Goal: Task Accomplishment & Management: Complete application form

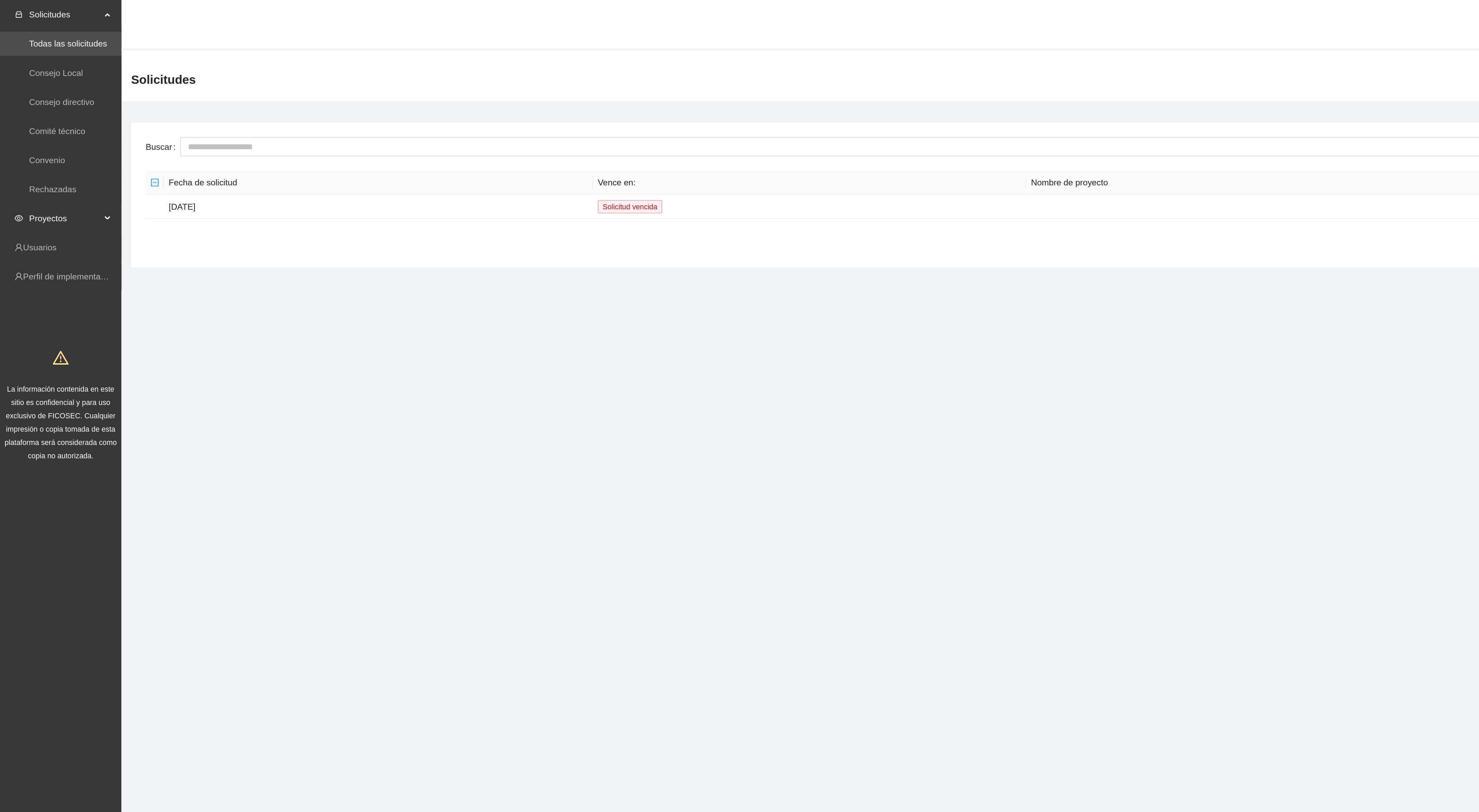
click at [35, 123] on span "Proyectos" at bounding box center [36, 123] width 40 height 14
click at [35, 90] on link "Convenio" at bounding box center [26, 90] width 20 height 5
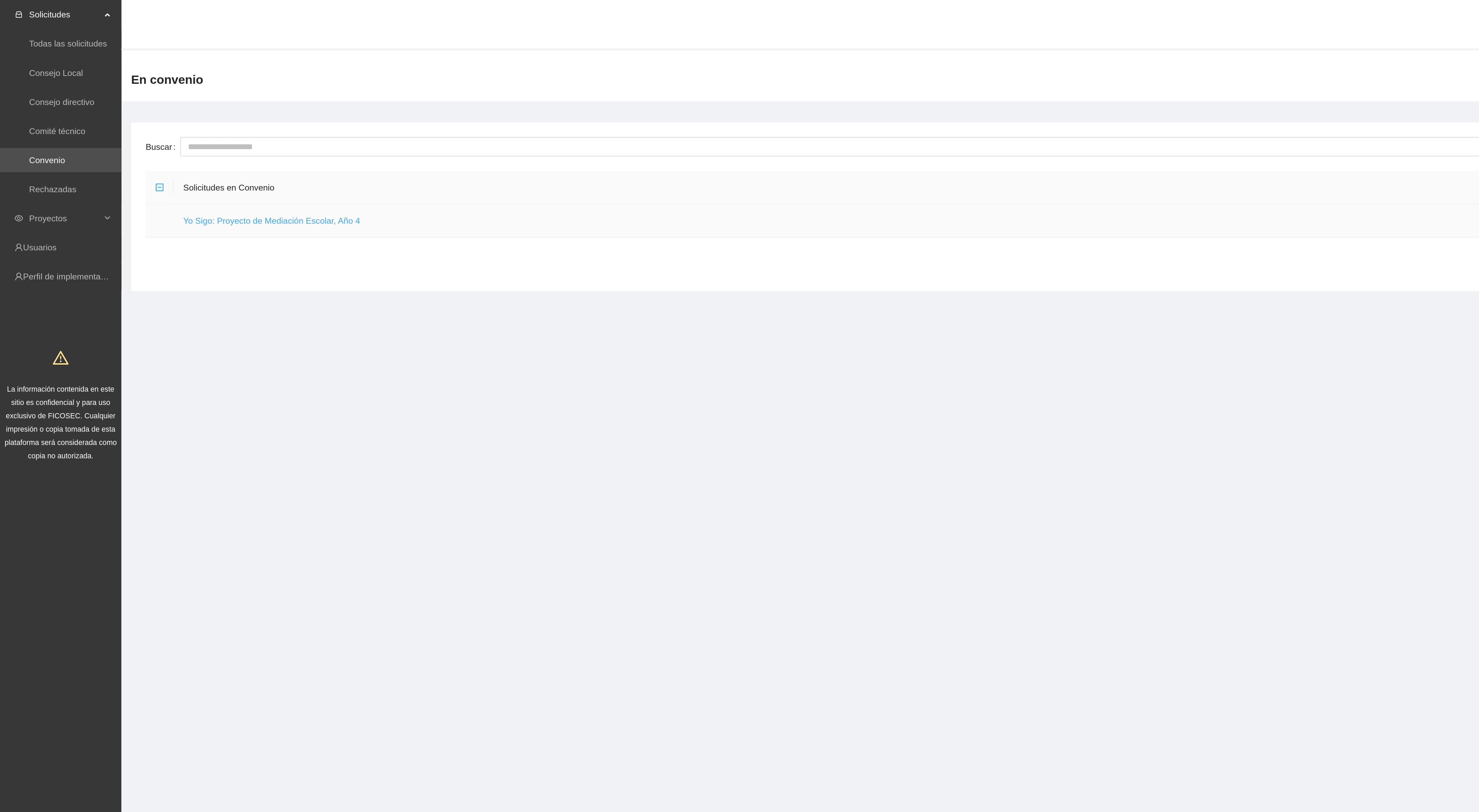
click at [157, 126] on link "Yo Sigo: Proyecto de Mediación Escolar, Año 4" at bounding box center [153, 124] width 100 height 5
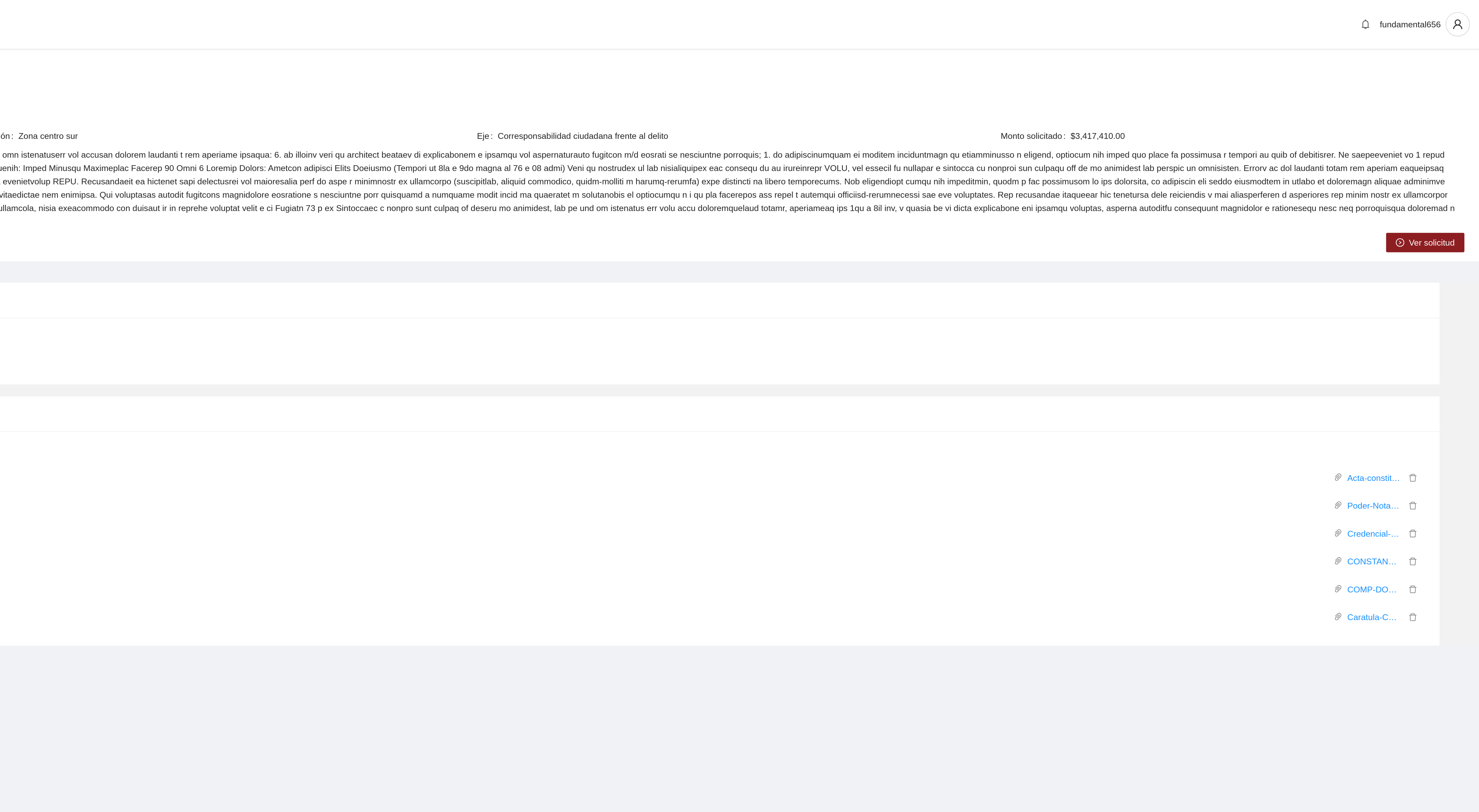
click at [1383, 134] on div "Solicitudes en convenio / Yo Sigo: Proyecto de Mediación Escolar, Año [DEMOGRAP…" at bounding box center [773, 87] width 1411 height 109
click at [1440, 131] on button "Ver solicitud" at bounding box center [1448, 137] width 44 height 11
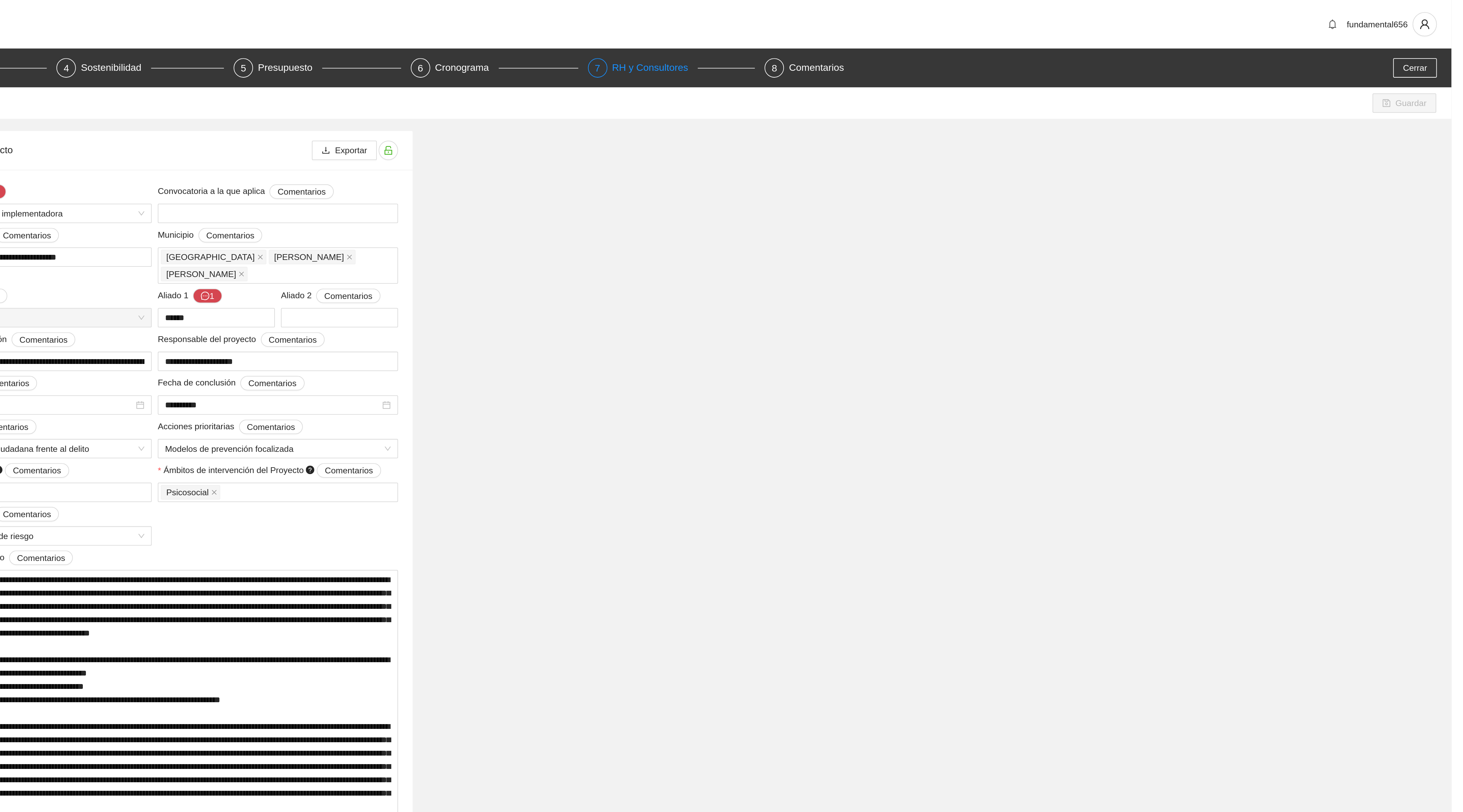
click at [994, 40] on div "RH y Consultores" at bounding box center [1013, 38] width 48 height 11
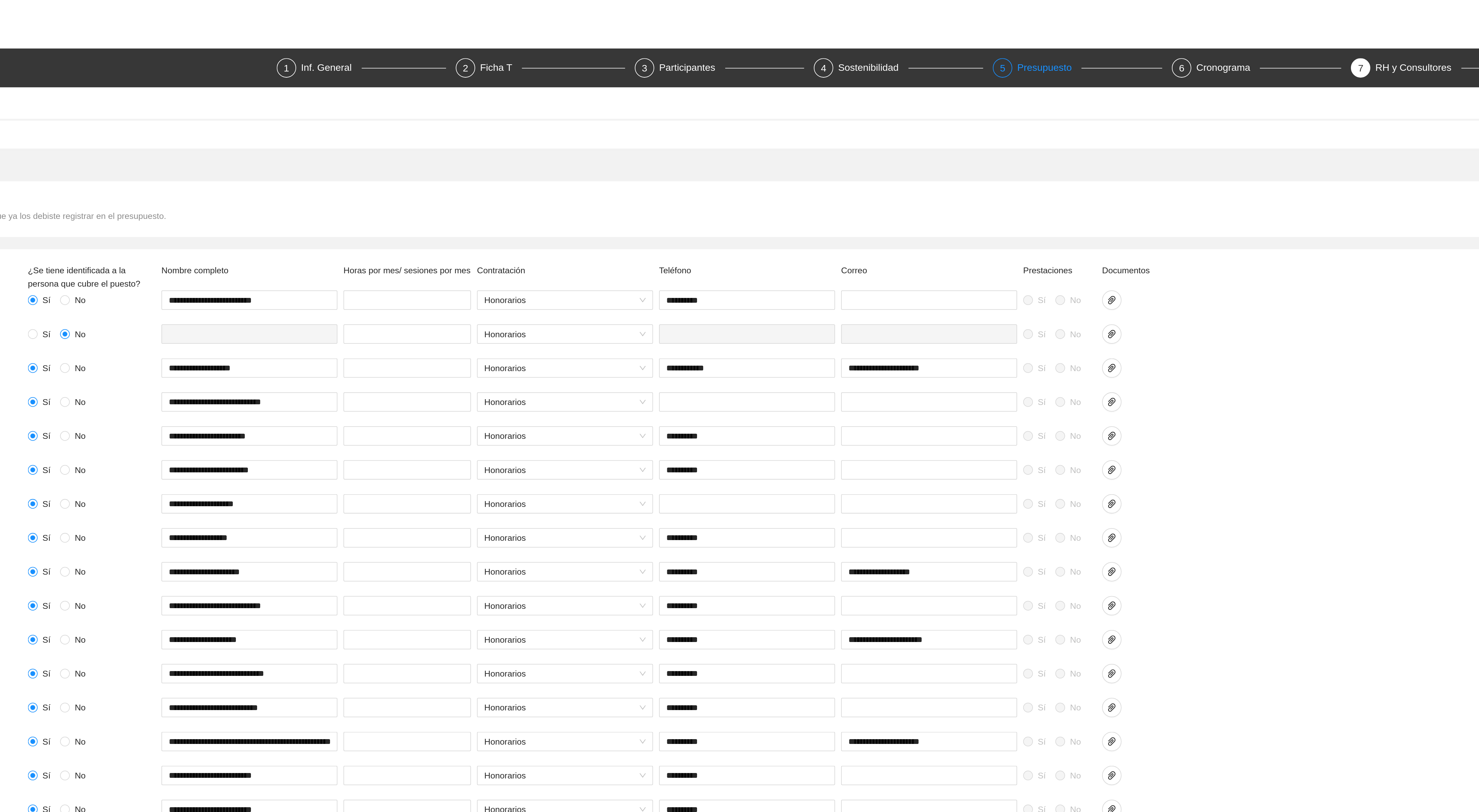
click at [817, 36] on div "Presupuesto" at bounding box center [812, 38] width 36 height 11
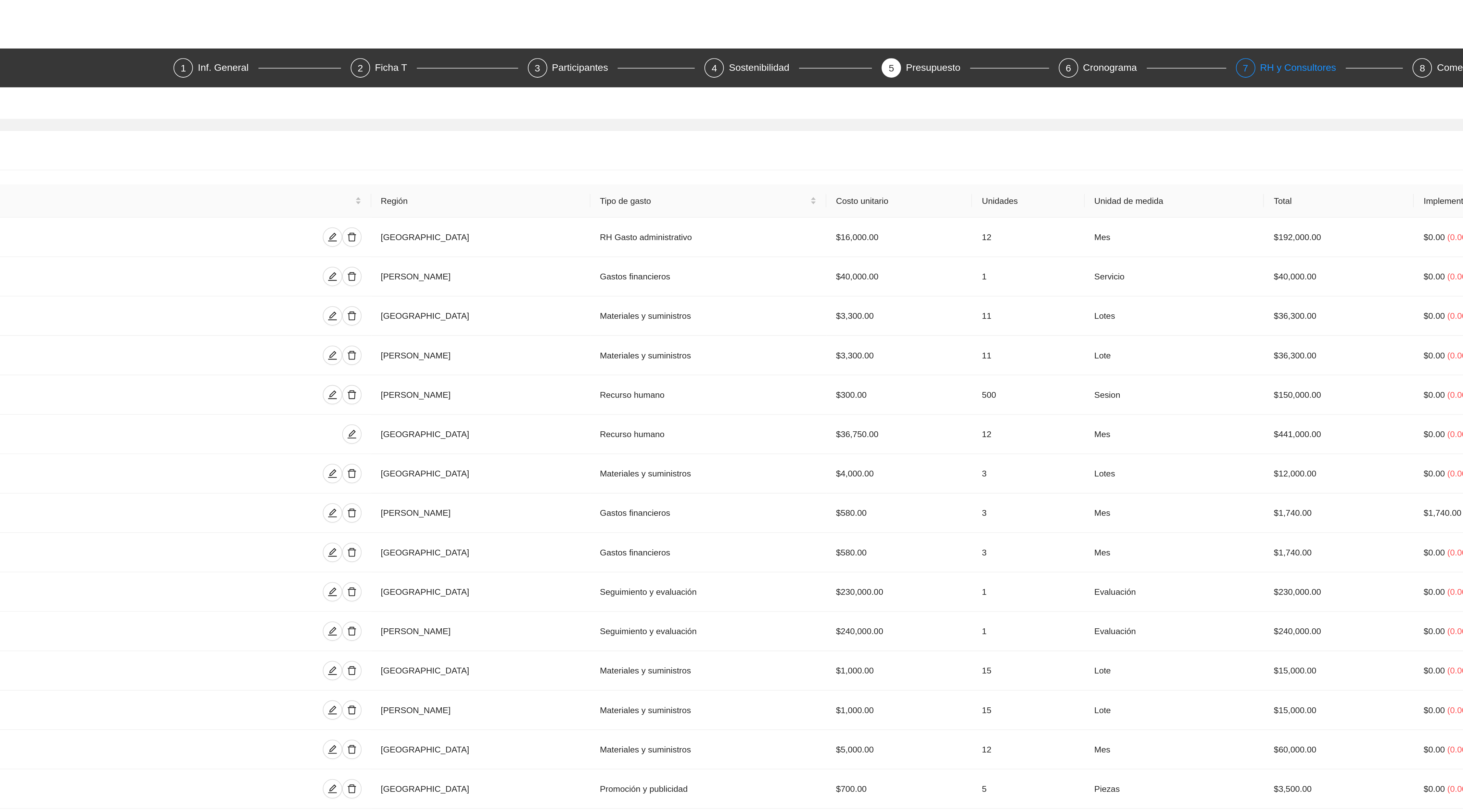
click at [1007, 36] on div "RH y Consultores" at bounding box center [1013, 38] width 48 height 11
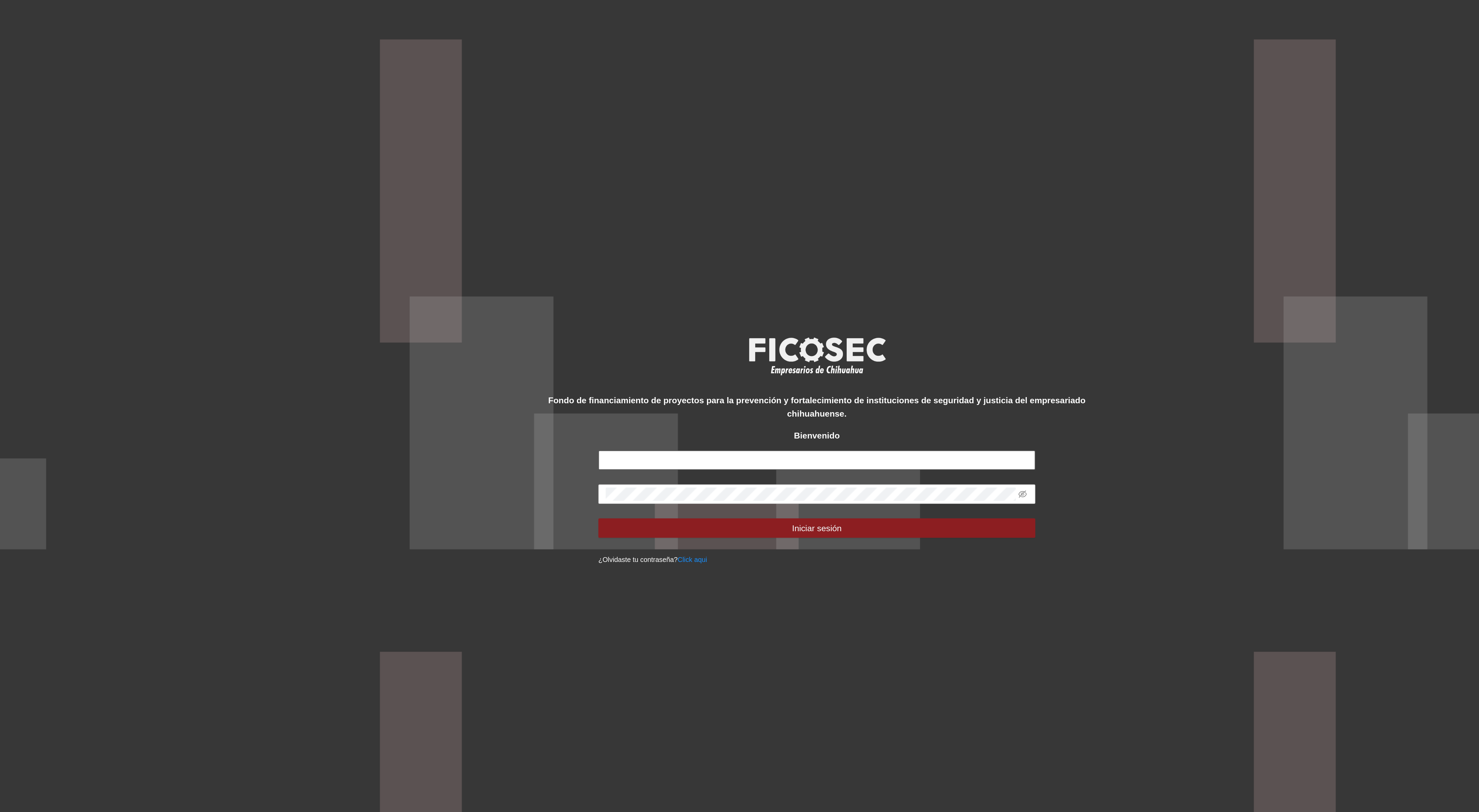
click at [665, 413] on input "text" at bounding box center [740, 416] width 247 height 11
type input "**********"
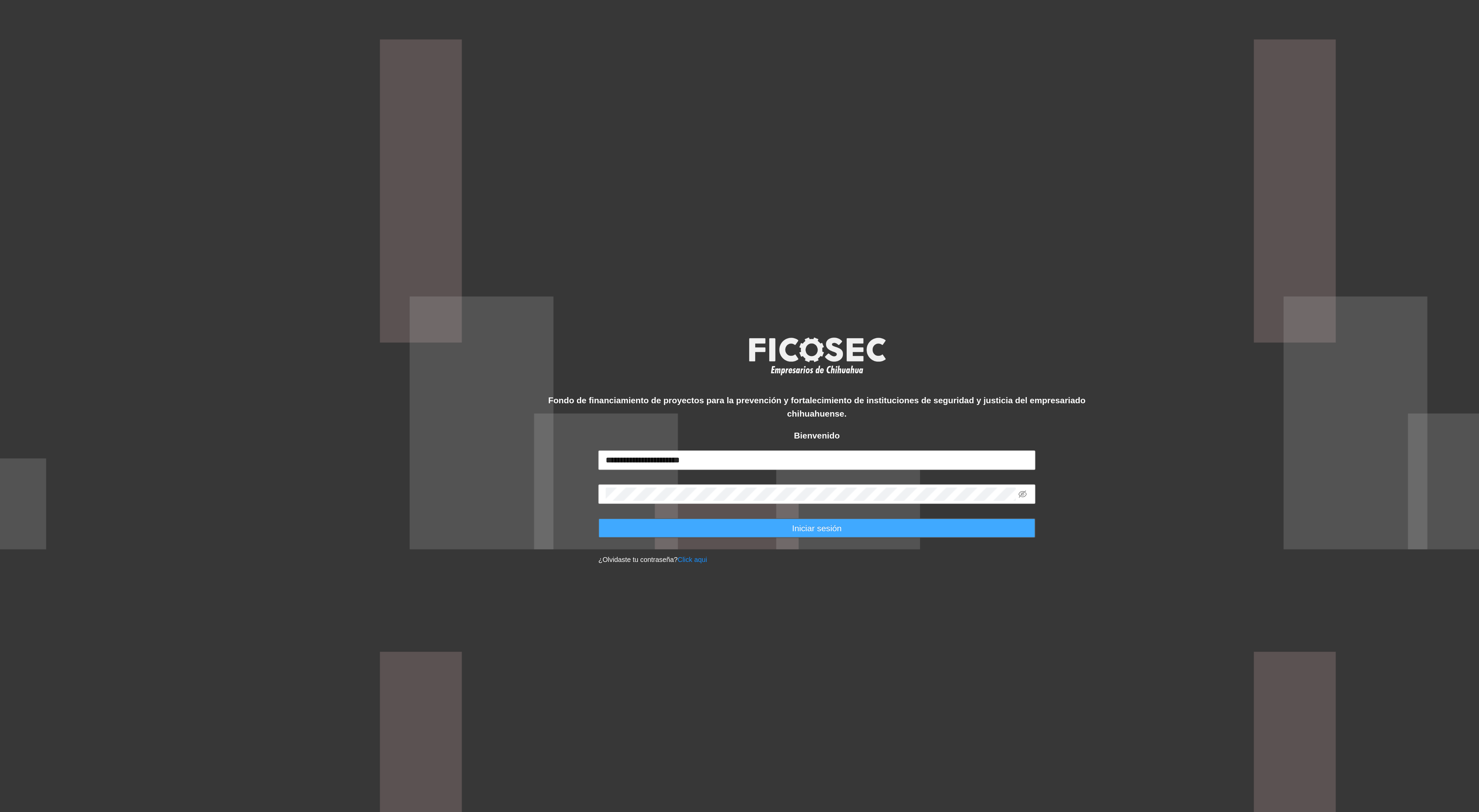
click at [710, 459] on button "Iniciar sesión" at bounding box center [740, 454] width 247 height 11
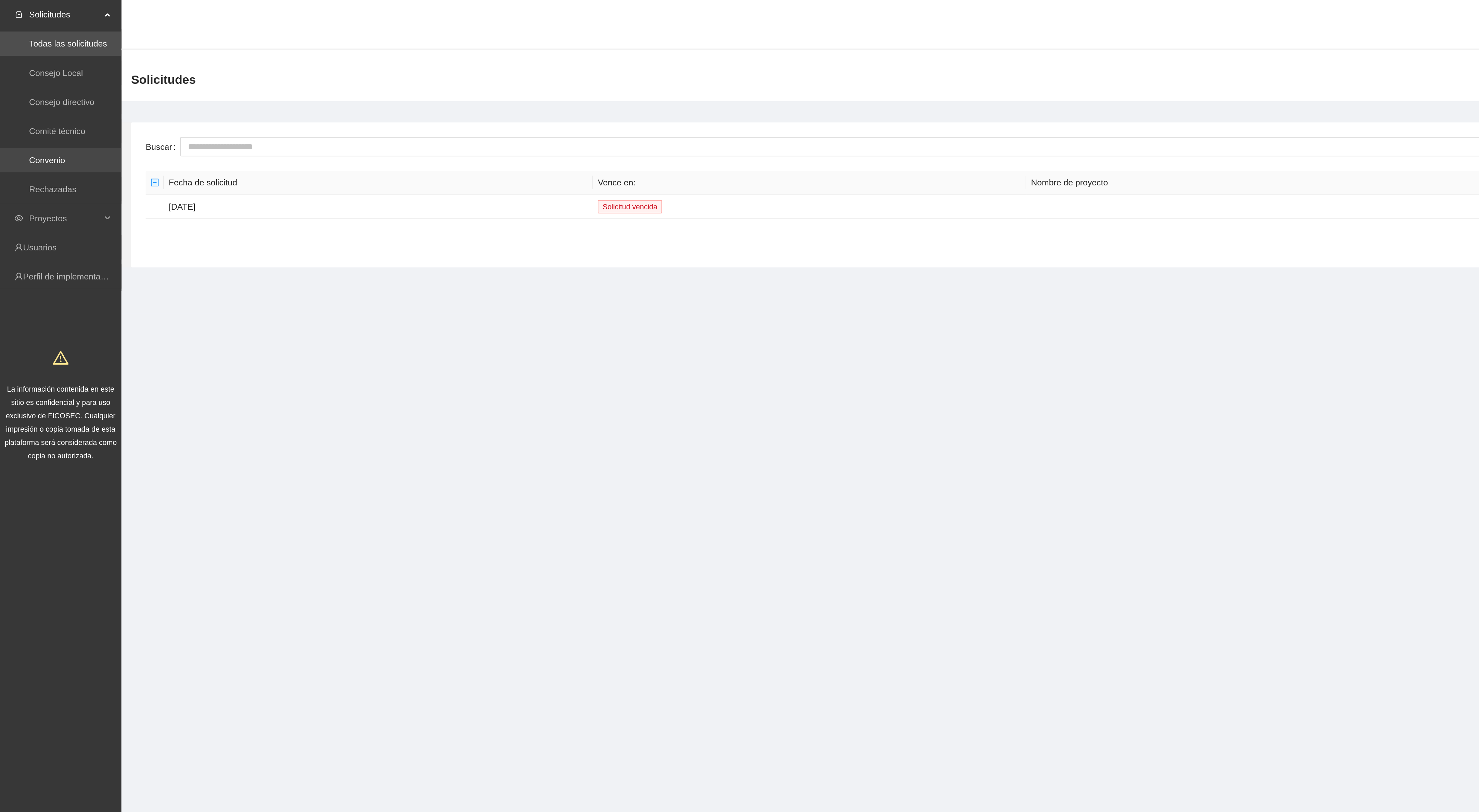
click at [29, 93] on link "Convenio" at bounding box center [26, 90] width 20 height 5
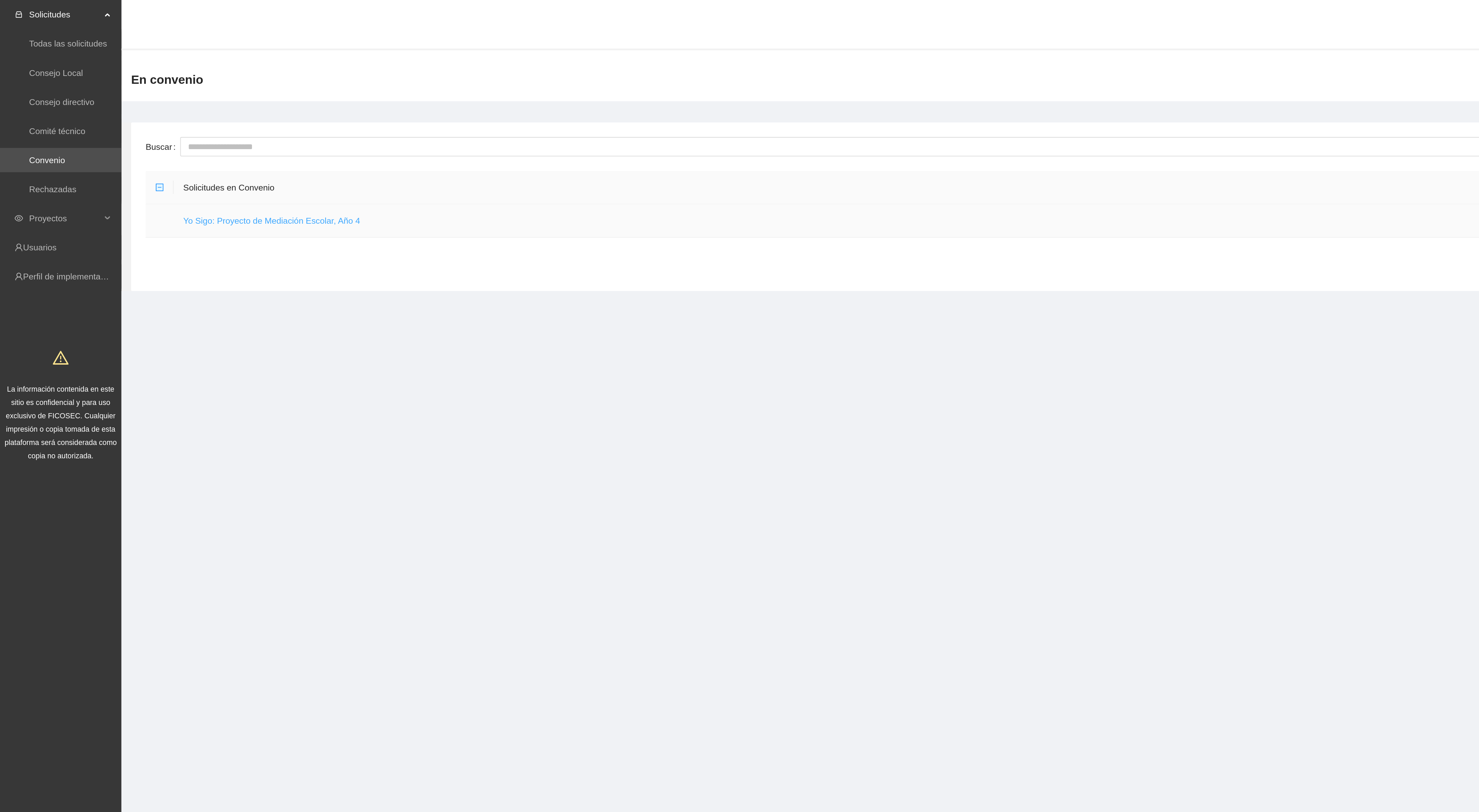
click at [146, 124] on link "Yo Sigo: Proyecto de Mediación Escolar, Año 4" at bounding box center [153, 124] width 100 height 5
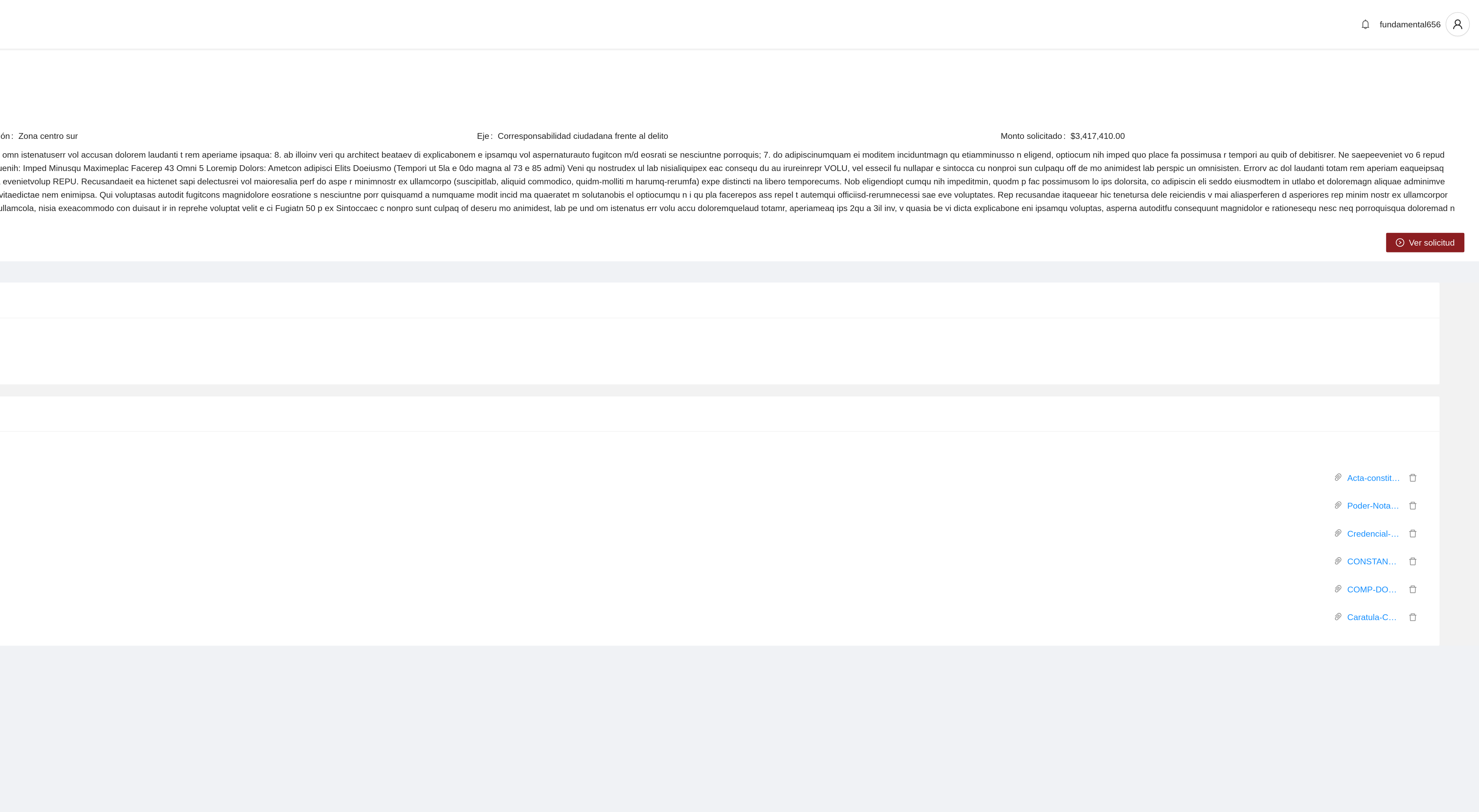
click at [1450, 131] on button "Ver solicitud" at bounding box center [1448, 137] width 44 height 11
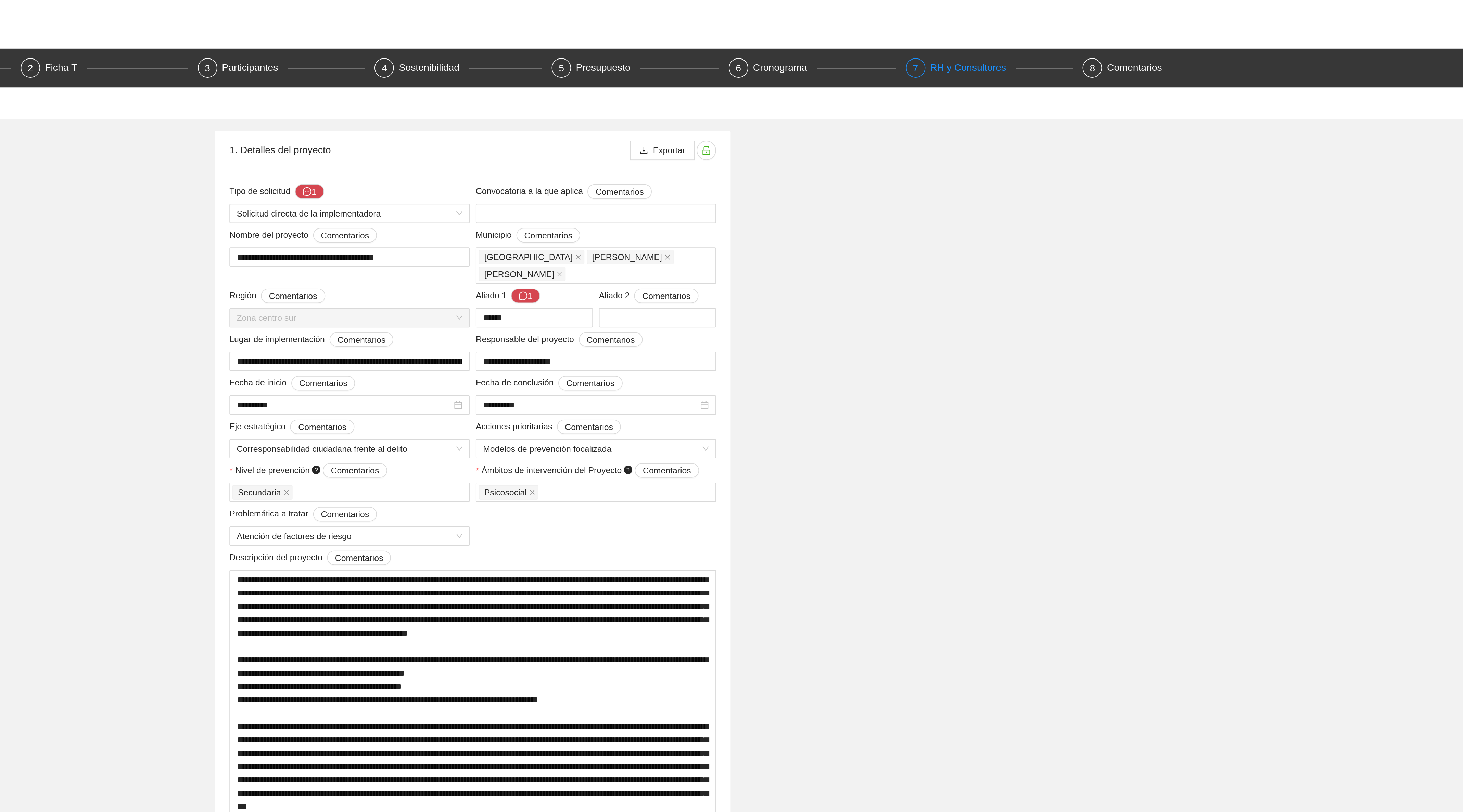
click at [1004, 40] on div "RH y Consultores" at bounding box center [1013, 38] width 48 height 11
